Goal: Find specific page/section: Find specific page/section

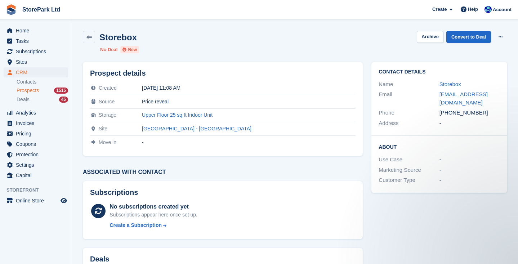
click at [89, 39] on icon at bounding box center [88, 37] width 5 height 5
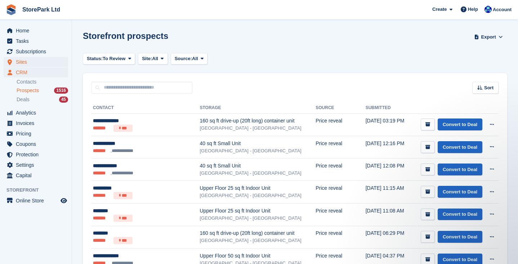
click at [28, 64] on span "Sites" at bounding box center [37, 62] width 43 height 10
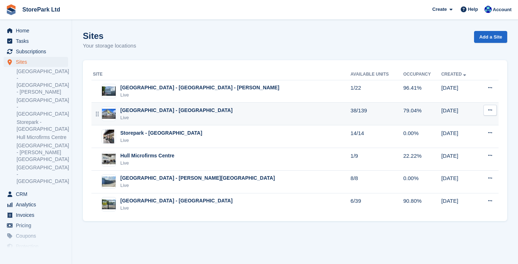
click at [221, 116] on div "[GEOGRAPHIC_DATA] - [GEOGRAPHIC_DATA] Live" at bounding box center [221, 114] width 257 height 15
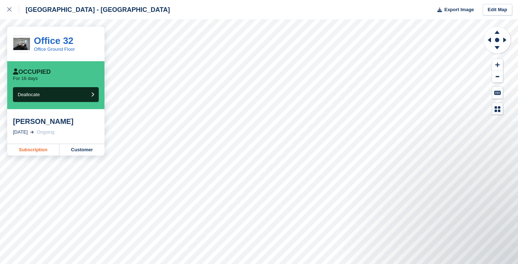
click at [42, 150] on link "Subscription" at bounding box center [33, 150] width 52 height 12
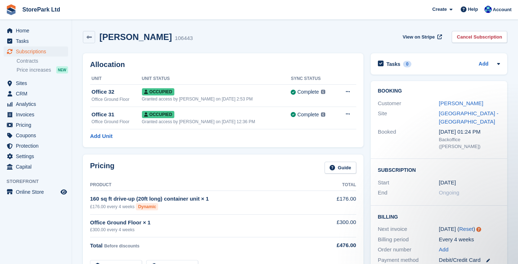
click at [366, 197] on div "Pricing Guide Product Total 160 sq ft drive-up (20ft long) container unit × 1 £…" at bounding box center [223, 216] width 288 height 131
click at [31, 85] on span "Sites" at bounding box center [37, 83] width 43 height 10
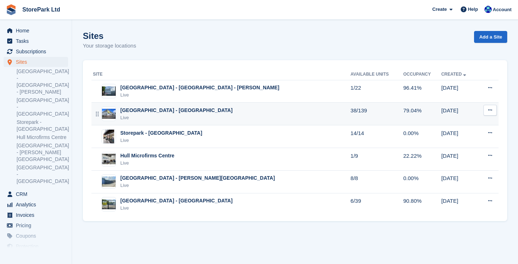
click at [221, 109] on div "Store Park - Hull East - Marfleet Avenue Live" at bounding box center [221, 114] width 257 height 15
